Goal: Navigation & Orientation: Find specific page/section

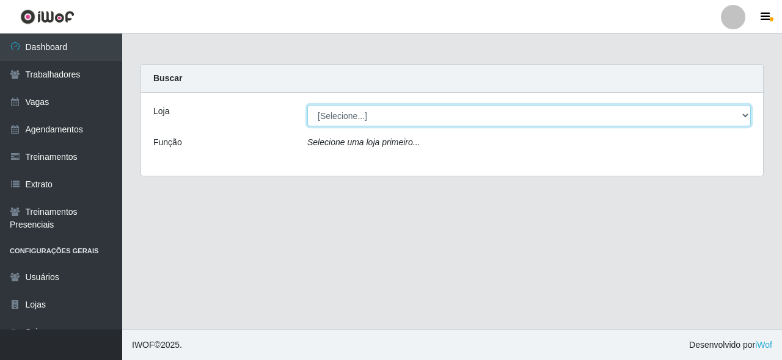
click at [377, 114] on select "[Selecione...] Castelinho Supermercado" at bounding box center [528, 115] width 443 height 21
select select "377"
click at [307, 105] on select "[Selecione...] Castelinho Supermercado" at bounding box center [528, 115] width 443 height 21
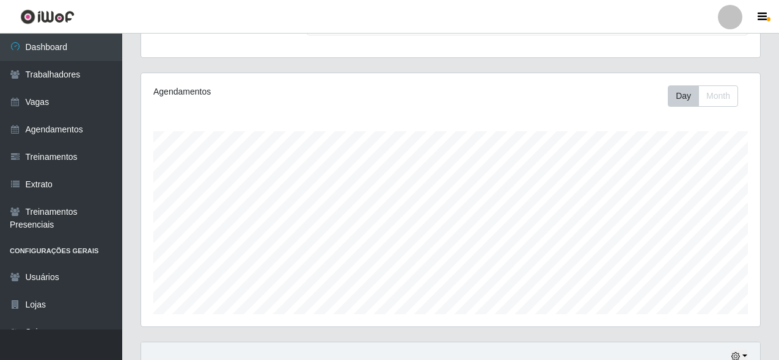
scroll to position [183, 0]
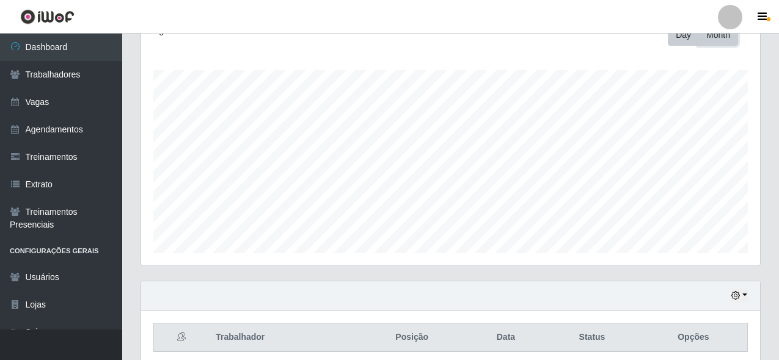
click at [726, 40] on button "Month" at bounding box center [718, 34] width 40 height 21
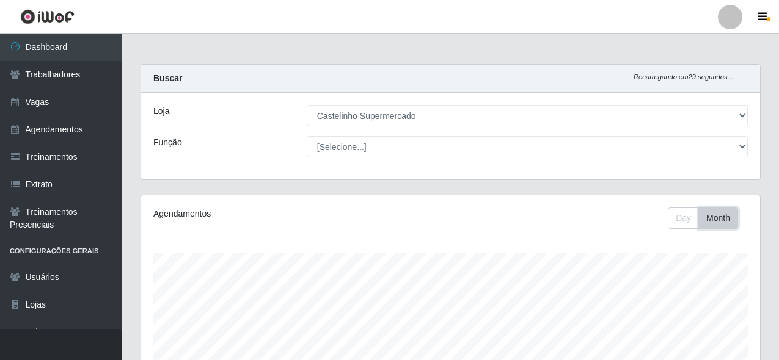
scroll to position [233, 0]
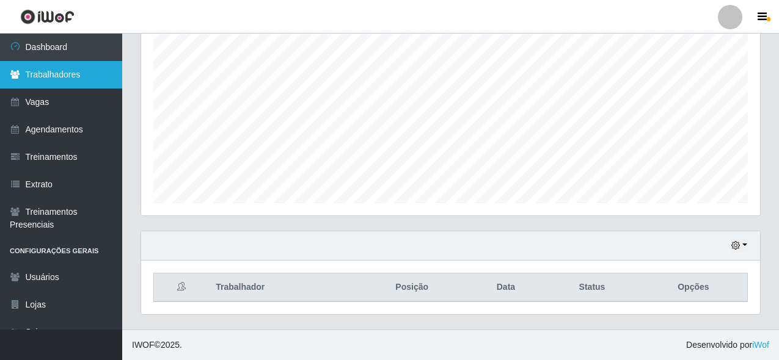
click at [107, 85] on link "Trabalhadores" at bounding box center [61, 74] width 122 height 27
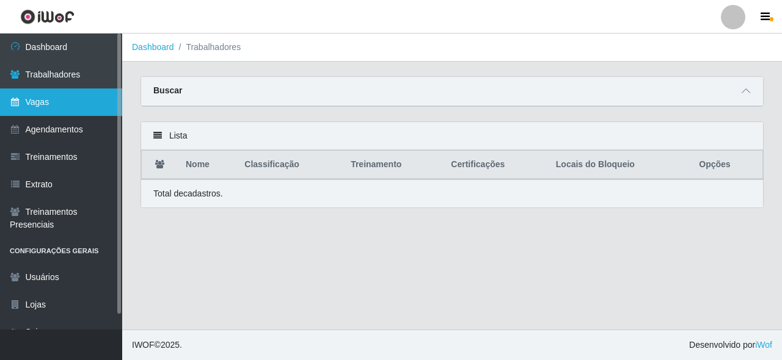
click at [68, 106] on link "Vagas" at bounding box center [61, 102] width 122 height 27
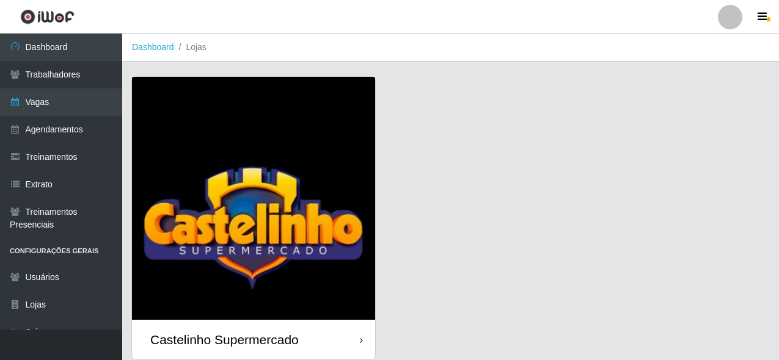
click at [213, 325] on div "Castelinho Supermercado" at bounding box center [253, 340] width 243 height 40
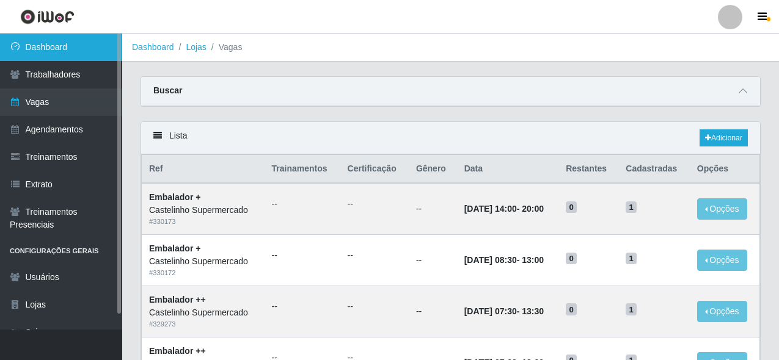
click at [63, 51] on link "Dashboard" at bounding box center [61, 47] width 122 height 27
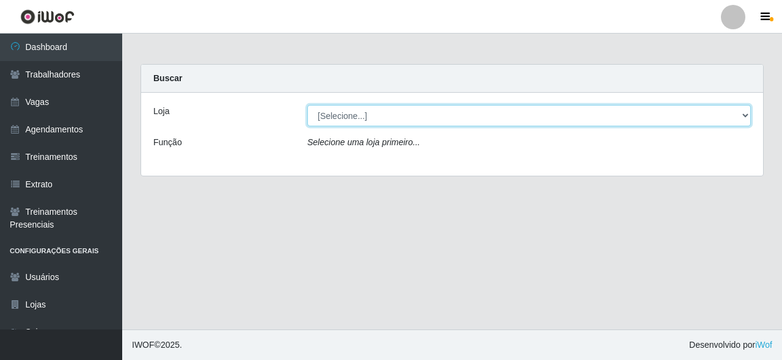
click at [371, 112] on select "[Selecione...] Castelinho Supermercado" at bounding box center [528, 115] width 443 height 21
select select "377"
click at [307, 105] on select "[Selecione...] Castelinho Supermercado" at bounding box center [528, 115] width 443 height 21
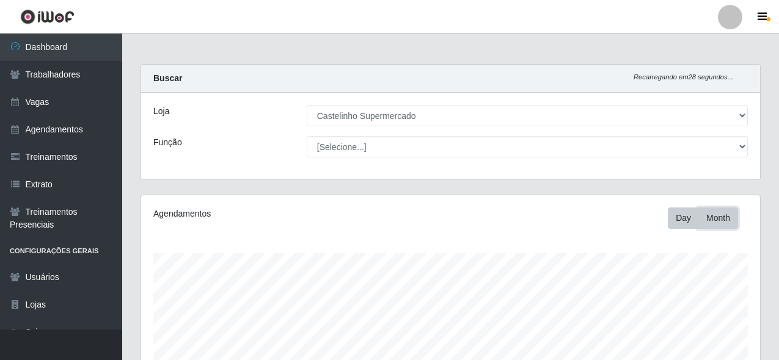
click at [721, 214] on button "Month" at bounding box center [718, 218] width 40 height 21
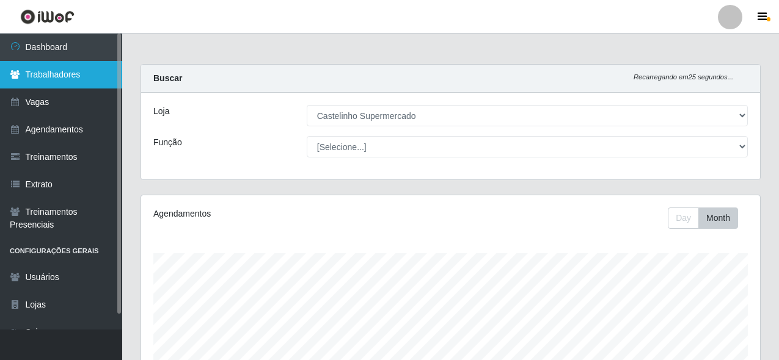
click at [45, 78] on link "Trabalhadores" at bounding box center [61, 74] width 122 height 27
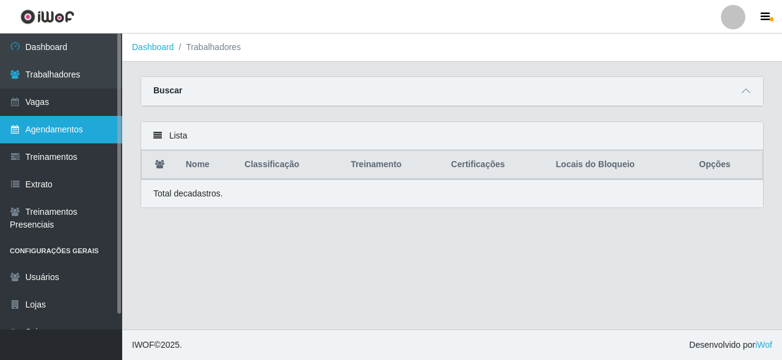
click at [73, 133] on link "Agendamentos" at bounding box center [61, 129] width 122 height 27
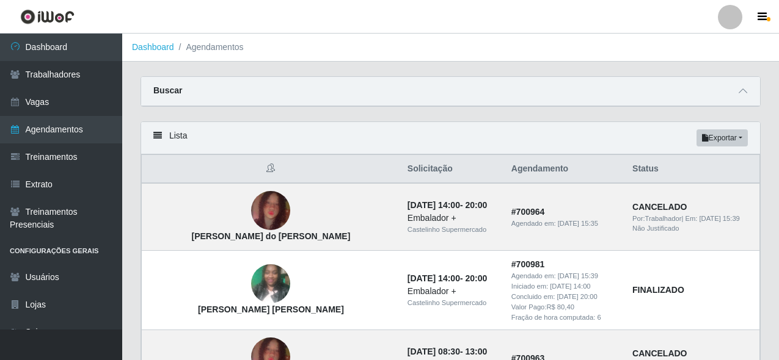
click at [0, 116] on link "Agendamentos" at bounding box center [61, 129] width 122 height 27
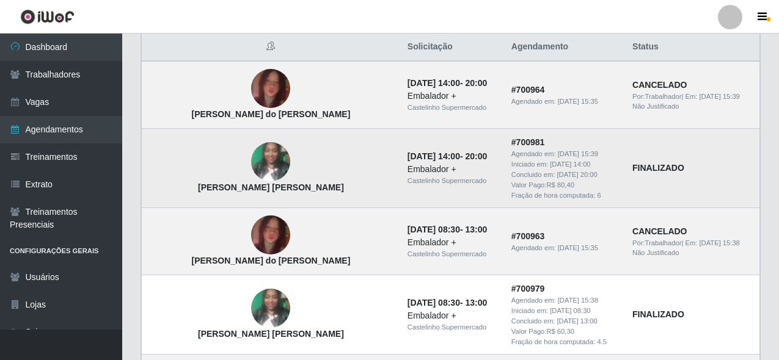
scroll to position [183, 0]
